Goal: Transaction & Acquisition: Purchase product/service

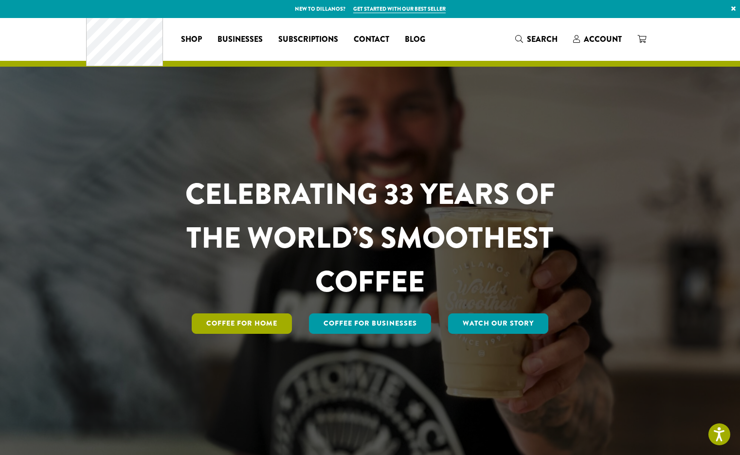
click at [241, 334] on link "Coffee for Home" at bounding box center [242, 323] width 100 height 20
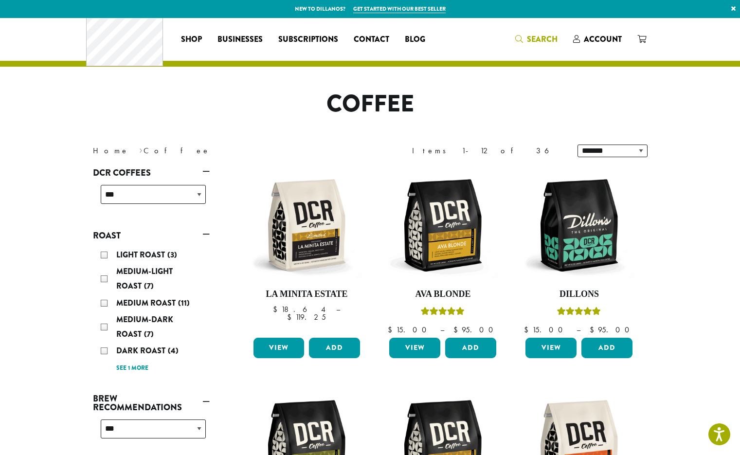
click at [523, 39] on icon "Search" at bounding box center [519, 39] width 8 height 8
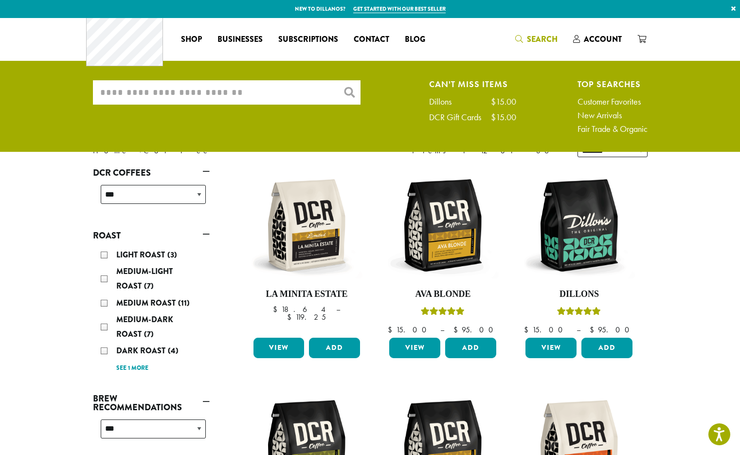
click at [93, 100] on input "What are you searching for?" at bounding box center [227, 92] width 268 height 24
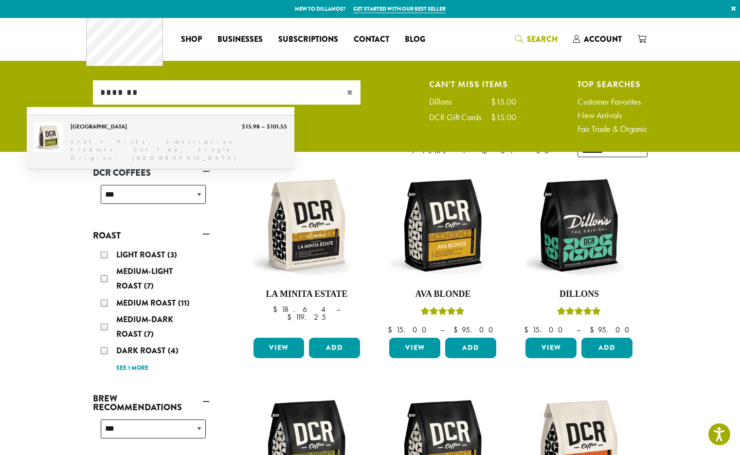
type input "*******"
click at [204, 148] on link "[GEOGRAPHIC_DATA]" at bounding box center [161, 142] width 268 height 54
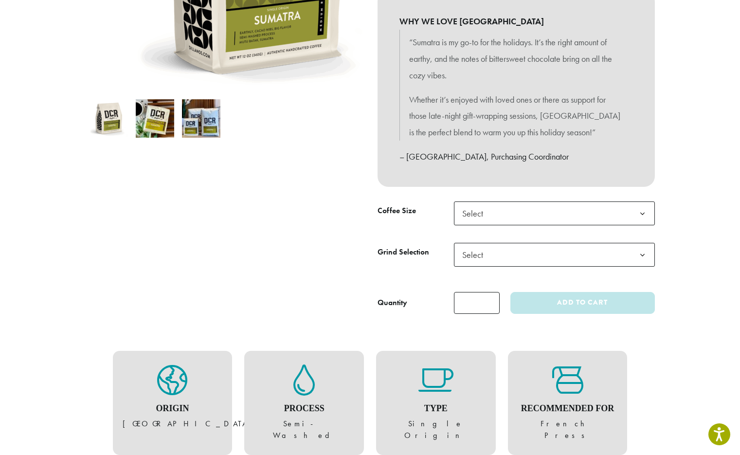
scroll to position [262, 0]
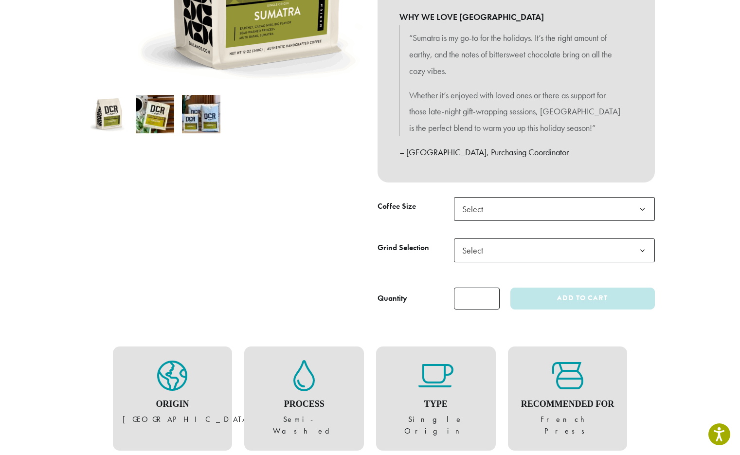
click at [655, 221] on b at bounding box center [643, 210] width 24 height 24
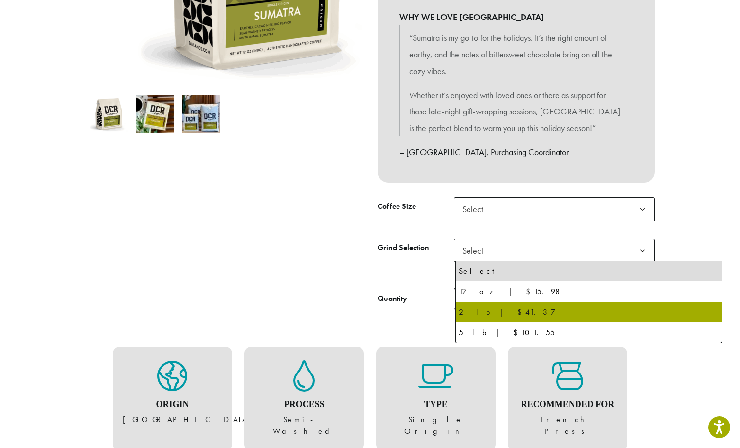
select select "**********"
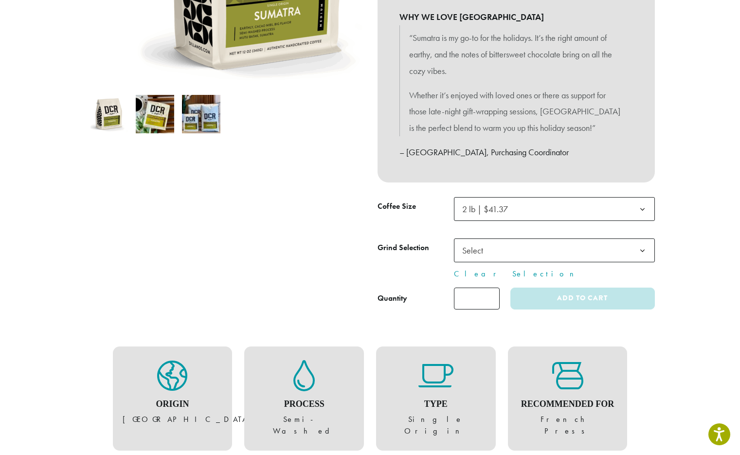
click at [655, 221] on b at bounding box center [643, 210] width 24 height 24
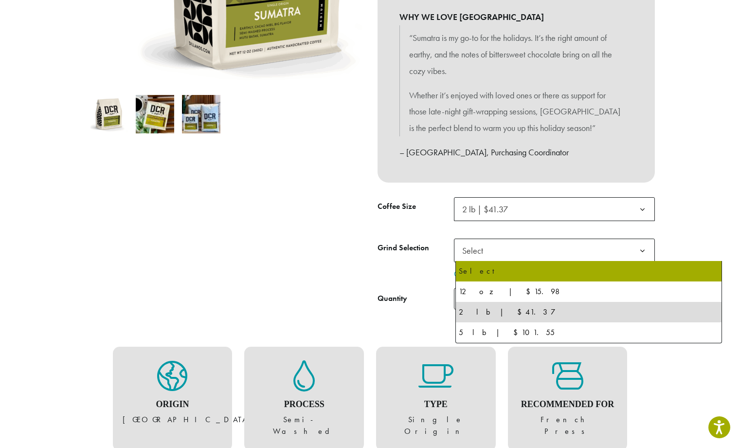
click at [226, 192] on div at bounding box center [224, 79] width 292 height 462
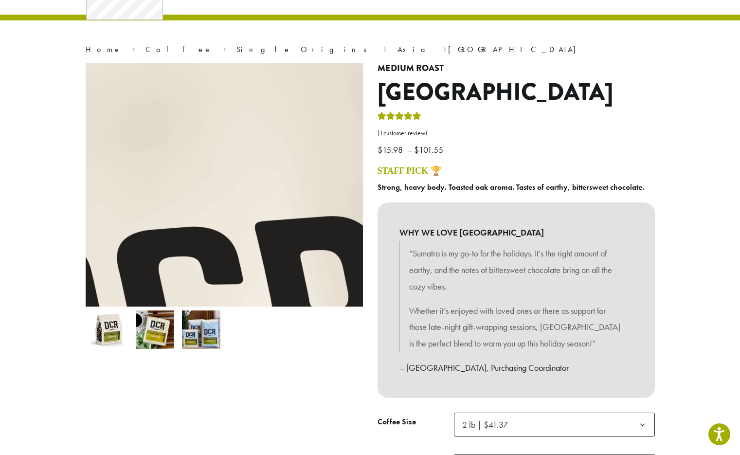
scroll to position [0, 0]
